Goal: Transaction & Acquisition: Purchase product/service

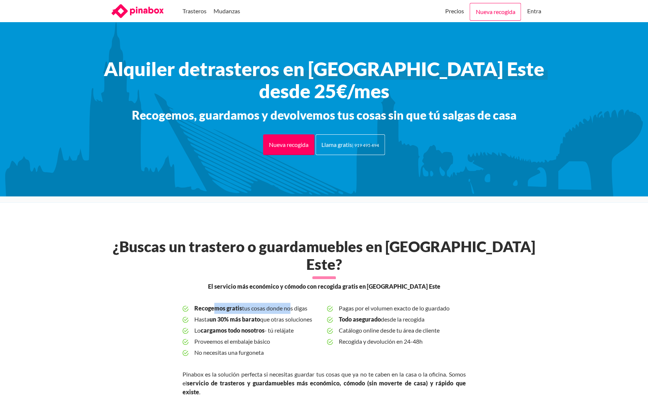
drag, startPoint x: 213, startPoint y: 292, endPoint x: 296, endPoint y: 290, distance: 82.3
click at [296, 303] on span "Recogemos gratis tus cosas donde nos digas" at bounding box center [257, 308] width 127 height 11
drag, startPoint x: 212, startPoint y: 306, endPoint x: 265, endPoint y: 303, distance: 52.9
click at [265, 314] on span "Hasta un 30% más barato que otras soluciones" at bounding box center [257, 319] width 127 height 11
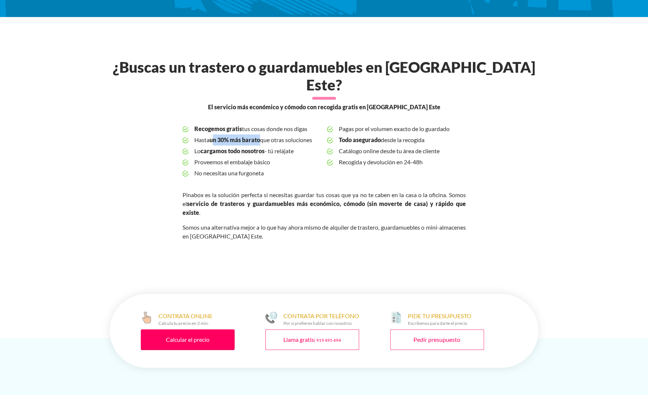
scroll to position [195, 0]
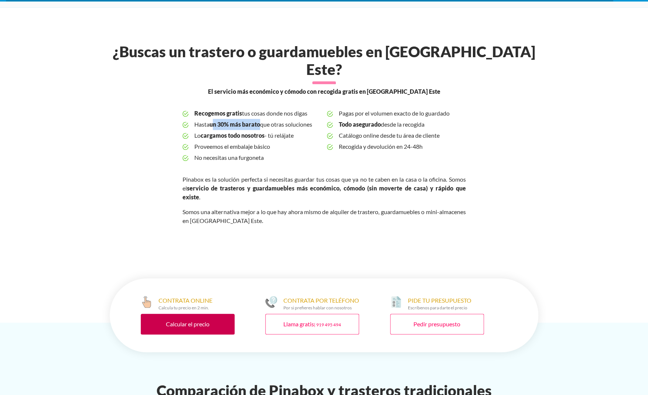
click at [182, 314] on link "Calcular el precio" at bounding box center [188, 324] width 94 height 21
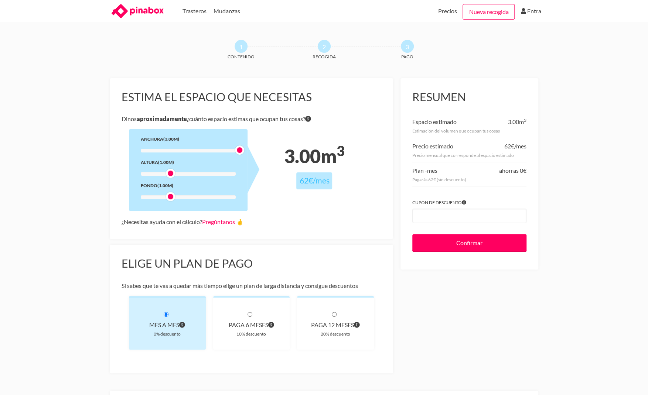
drag, startPoint x: 171, startPoint y: 152, endPoint x: 236, endPoint y: 151, distance: 65.7
click at [236, 151] on div at bounding box center [239, 149] width 9 height 9
drag, startPoint x: 168, startPoint y: 175, endPoint x: 202, endPoint y: 174, distance: 33.6
click at [202, 174] on div at bounding box center [204, 173] width 9 height 9
drag, startPoint x: 171, startPoint y: 196, endPoint x: 238, endPoint y: 199, distance: 68.0
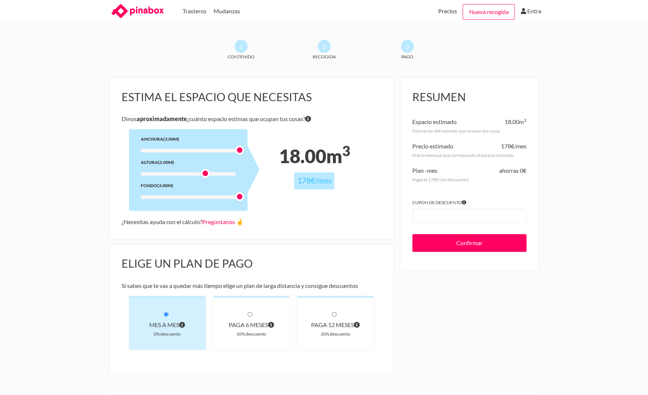
click at [238, 199] on div at bounding box center [239, 196] width 9 height 9
click at [450, 10] on link "Precios" at bounding box center [447, 11] width 19 height 22
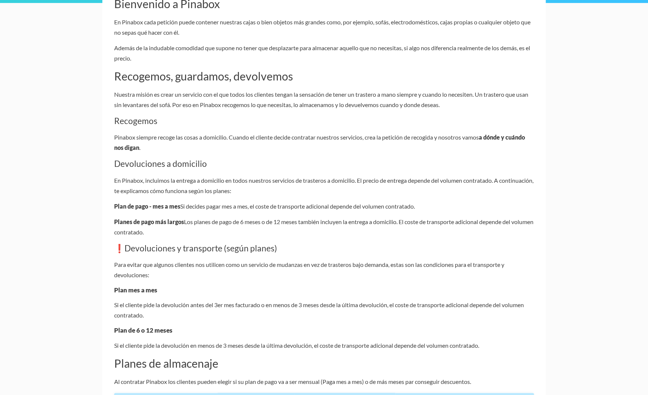
scroll to position [195, 0]
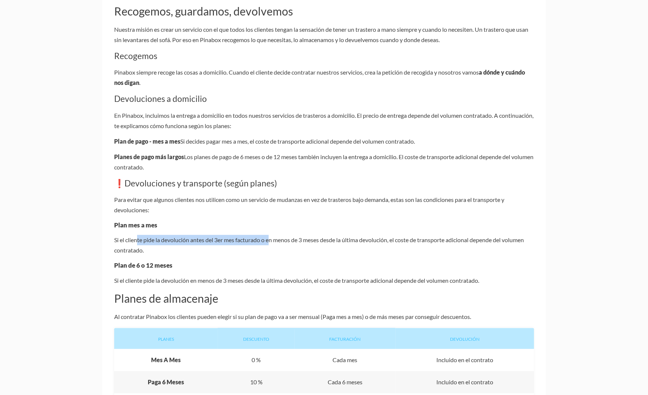
drag, startPoint x: 241, startPoint y: 243, endPoint x: 268, endPoint y: 243, distance: 26.2
click at [268, 243] on p "Si el cliente pide la devolución antes del 3er mes facturado o en menos de 3 me…" at bounding box center [323, 245] width 419 height 21
click at [291, 244] on p "Si el cliente pide la devolución antes del 3er mes facturado o en menos de 3 me…" at bounding box center [323, 245] width 419 height 21
drag, startPoint x: 269, startPoint y: 244, endPoint x: 388, endPoint y: 240, distance: 118.2
click at [388, 240] on p "Si el cliente pide la devolución antes del 3er mes facturado o en menos de 3 me…" at bounding box center [323, 245] width 419 height 21
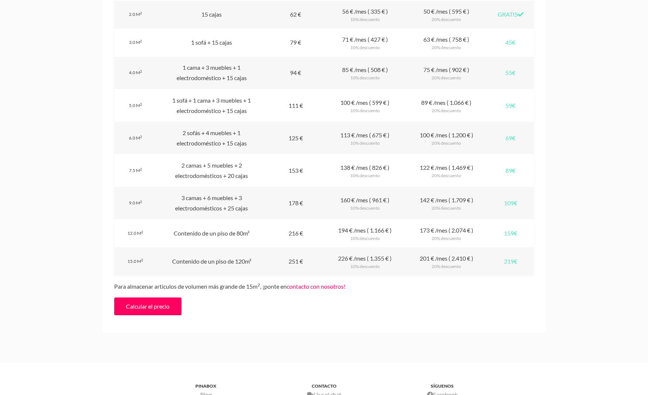
scroll to position [780, 0]
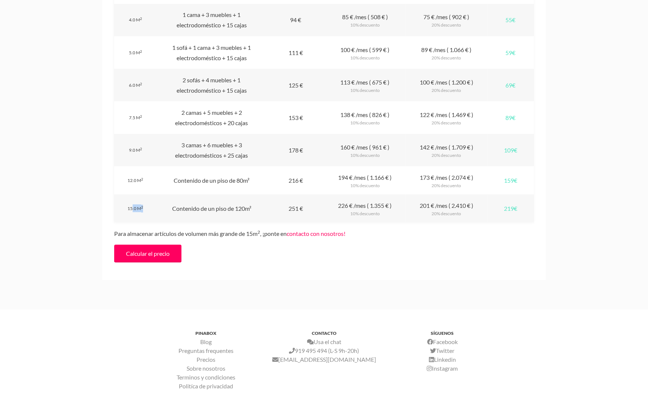
drag, startPoint x: 128, startPoint y: 209, endPoint x: 147, endPoint y: 207, distance: 18.5
click at [147, 207] on div "Volumen 15.0 m 2" at bounding box center [135, 208] width 42 height 28
drag, startPoint x: 337, startPoint y: 205, endPoint x: 354, endPoint y: 205, distance: 16.6
click at [354, 205] on div "Plan 6 meses 226 € /mes ( 1.355 € ) 10% descuento" at bounding box center [364, 208] width 81 height 28
drag, startPoint x: 170, startPoint y: 235, endPoint x: 189, endPoint y: 234, distance: 18.5
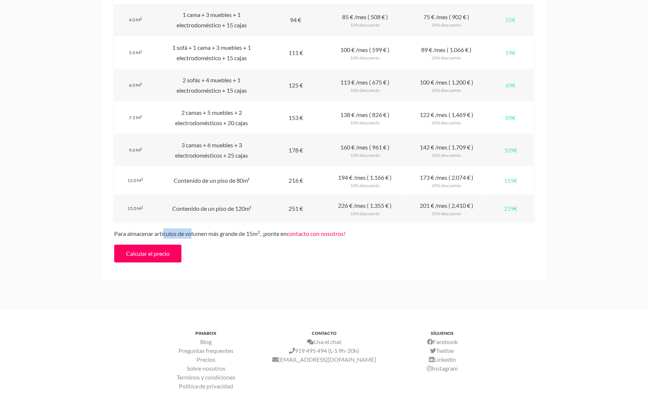
click at [189, 234] on div "Volumen Descripción Paga mes a mes Paga 6 meses Paga 12 meses Recogida Volumen …" at bounding box center [323, 68] width 419 height 340
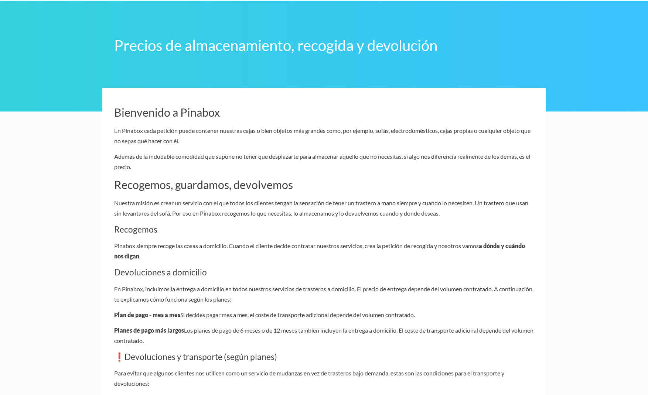
scroll to position [0, 0]
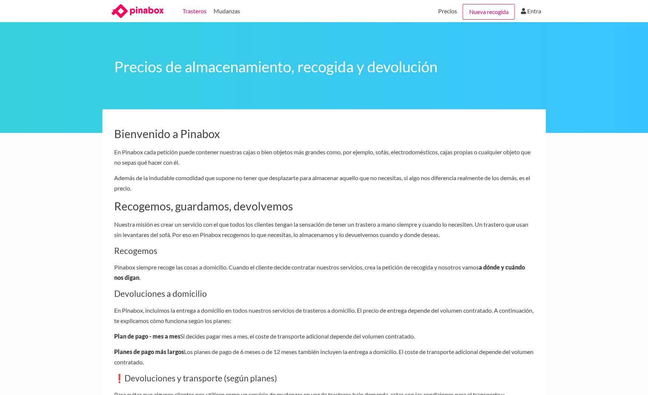
click at [191, 12] on link "Trasteros" at bounding box center [194, 11] width 24 height 22
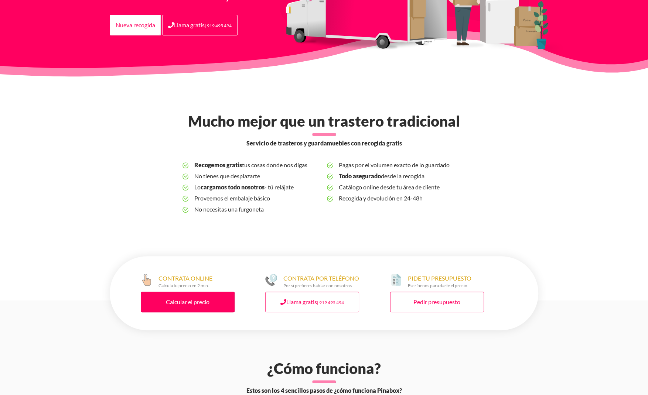
scroll to position [195, 0]
